Goal: Information Seeking & Learning: Learn about a topic

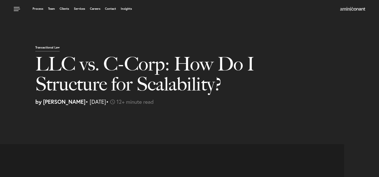
select select "US"
select select "Austin"
select select "Business and Civil Litigation"
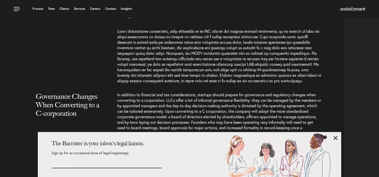
scroll to position [1347, 0]
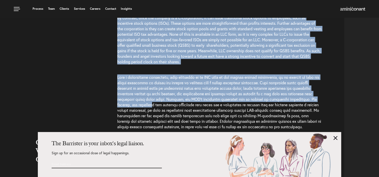
drag, startPoint x: 38, startPoint y: 65, endPoint x: 157, endPoint y: 123, distance: 132.6
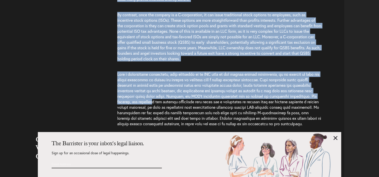
scroll to position [1352, 0]
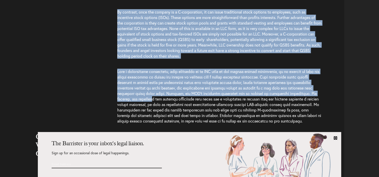
click at [335, 140] on link at bounding box center [335, 138] width 4 height 4
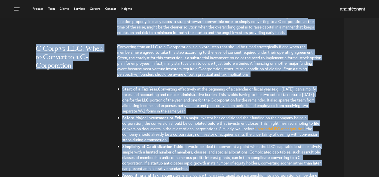
scroll to position [855, 0]
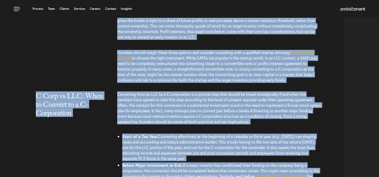
click at [108, 123] on div "C Corp vs LLC: When to Convert to a C-Corporation" at bounding box center [74, 109] width 85 height 36
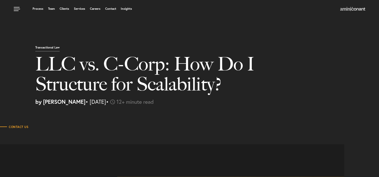
scroll to position [11, 0]
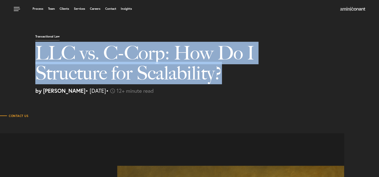
drag, startPoint x: 32, startPoint y: 54, endPoint x: 227, endPoint y: 71, distance: 195.7
click at [227, 71] on div "Transactional Law LLC vs. C-Corp: How Do I Structure for Scalability? by [PERSO…" at bounding box center [205, 64] width 347 height 60
copy h1 "LLC vs. C-Corp: How Do I Structure for Scalability?"
click at [226, 78] on h1 "LLC vs. C-Corp: How Do I Structure for Scalability?" at bounding box center [154, 65] width 238 height 45
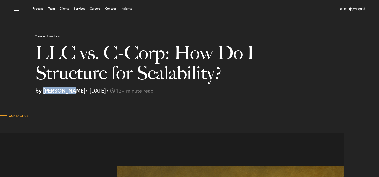
drag, startPoint x: 43, startPoint y: 91, endPoint x: 67, endPoint y: 92, distance: 24.1
click at [67, 92] on strong "by [PERSON_NAME]" at bounding box center [60, 90] width 50 height 7
copy strong "[PERSON_NAME]"
click at [262, 110] on section "Contact Us" at bounding box center [189, 111] width 379 height 25
click at [247, 44] on h1 "LLC vs. C-Corp: How Do I Structure for Scalability?" at bounding box center [154, 65] width 238 height 45
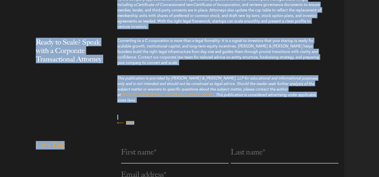
scroll to position [1719, 0]
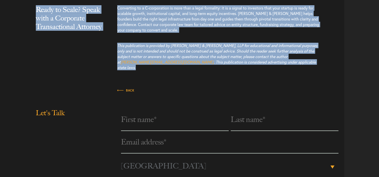
drag, startPoint x: 36, startPoint y: 66, endPoint x: 232, endPoint y: 95, distance: 198.0
copy article "LOR ip. D-Sita: Con Ad E Seddoeius tem Incididuntu? la Etdo Magna • Aliq 86, 41…"
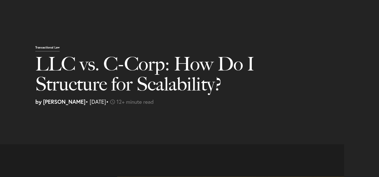
select select "US"
select select "Austin"
select select "Business and Civil Litigation"
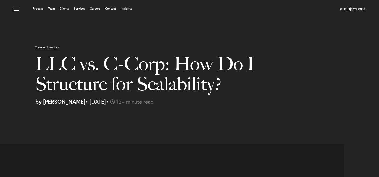
select select "US"
select select "Austin"
select select "Business and Civil Litigation"
